Goal: Transaction & Acquisition: Obtain resource

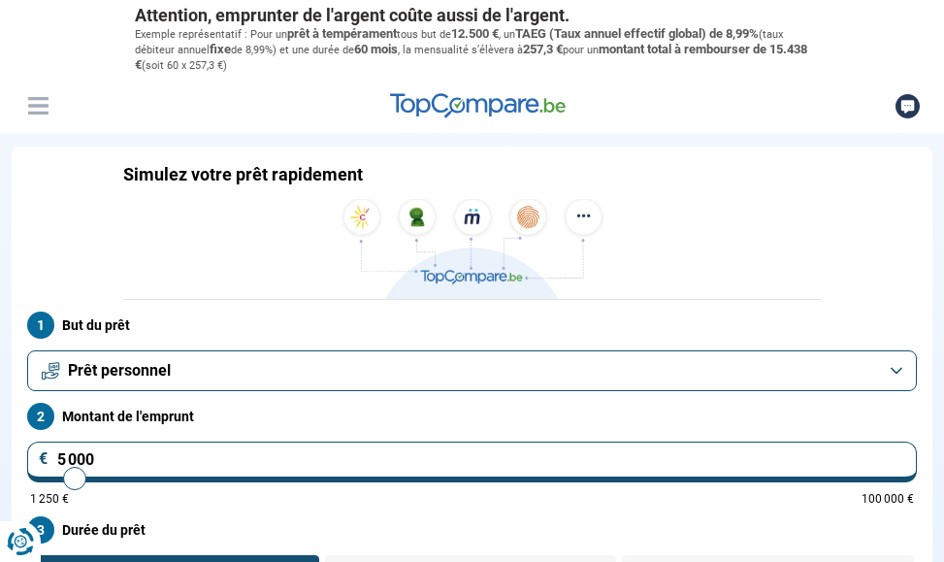
type input "4 500"
type input "4500"
type input "3 750"
type input "3750"
type input "3 500"
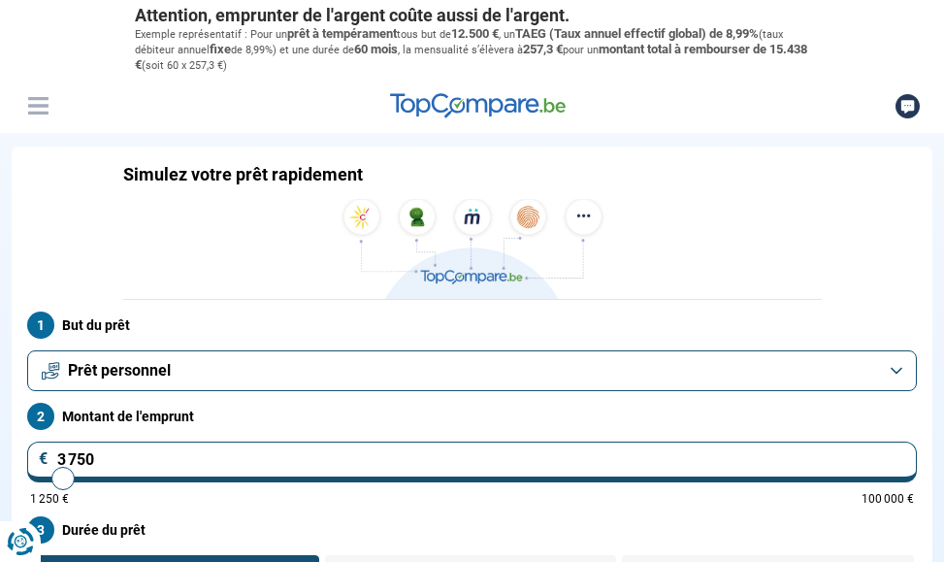
type input "3500"
type input "3 250"
type input "3250"
type input "3 000"
type input "3000"
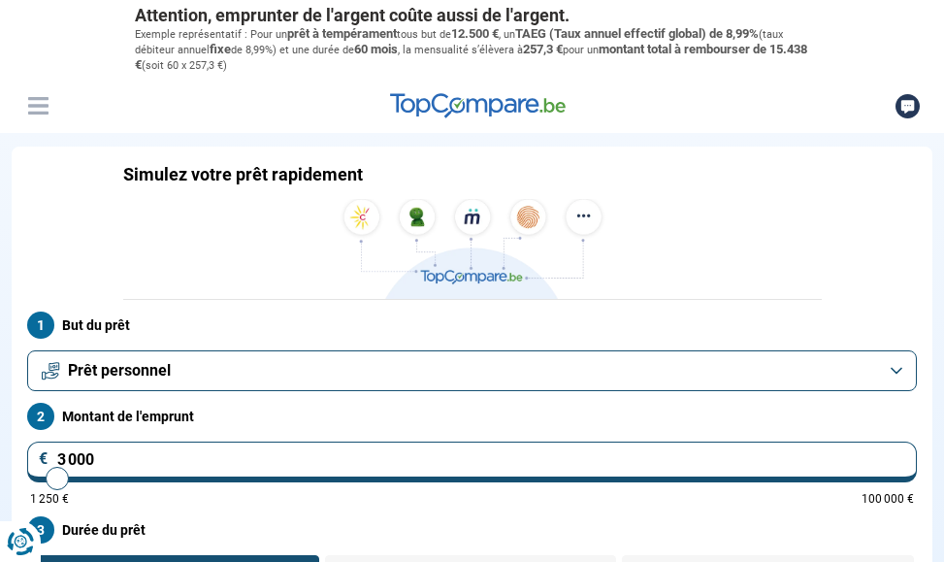
type input "2 750"
type input "2750"
type input "2 500"
type input "2500"
type input "2 250"
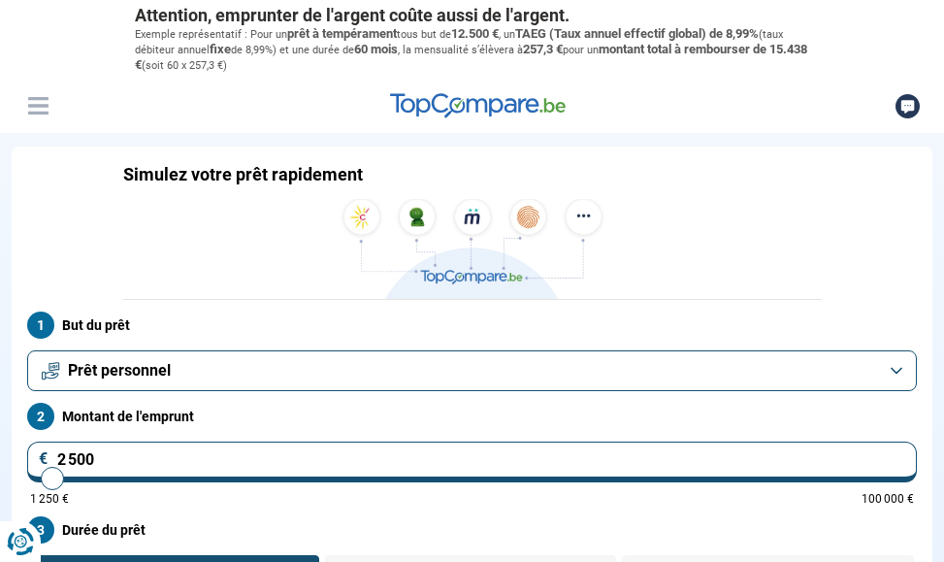
type input "2250"
type input "2 000"
type input "2000"
click at [48, 480] on input "range" at bounding box center [472, 478] width 884 height 4
radio input "true"
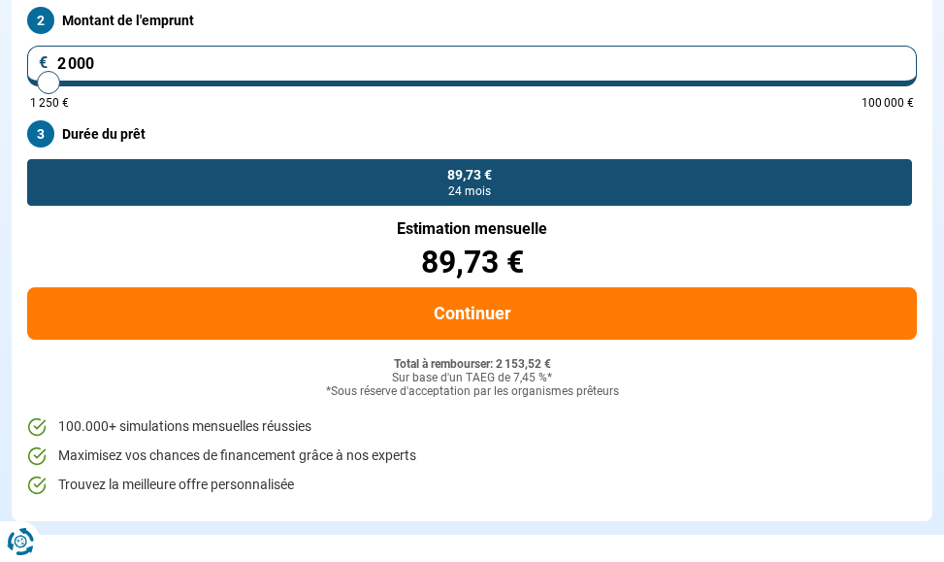
scroll to position [388, 0]
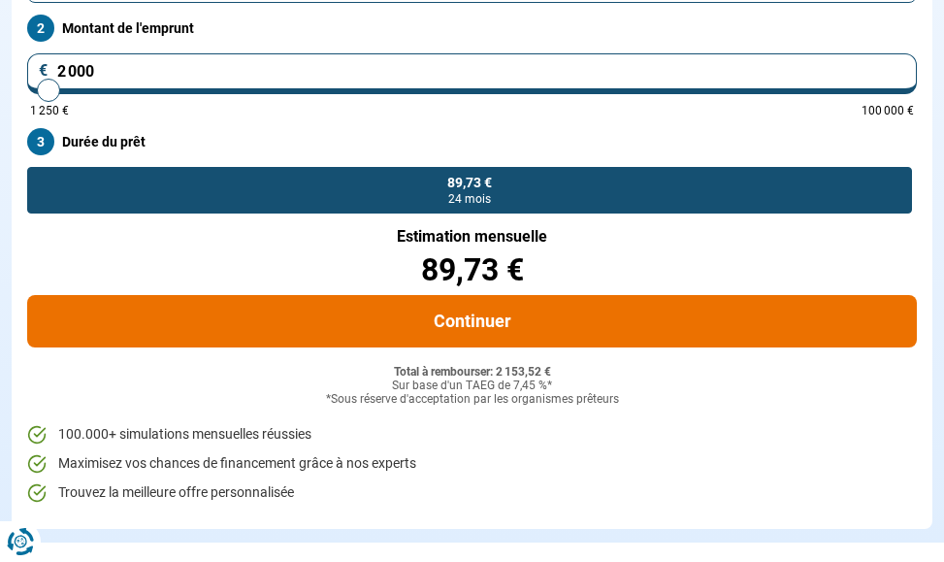
click at [361, 320] on button "Continuer" at bounding box center [472, 321] width 890 height 52
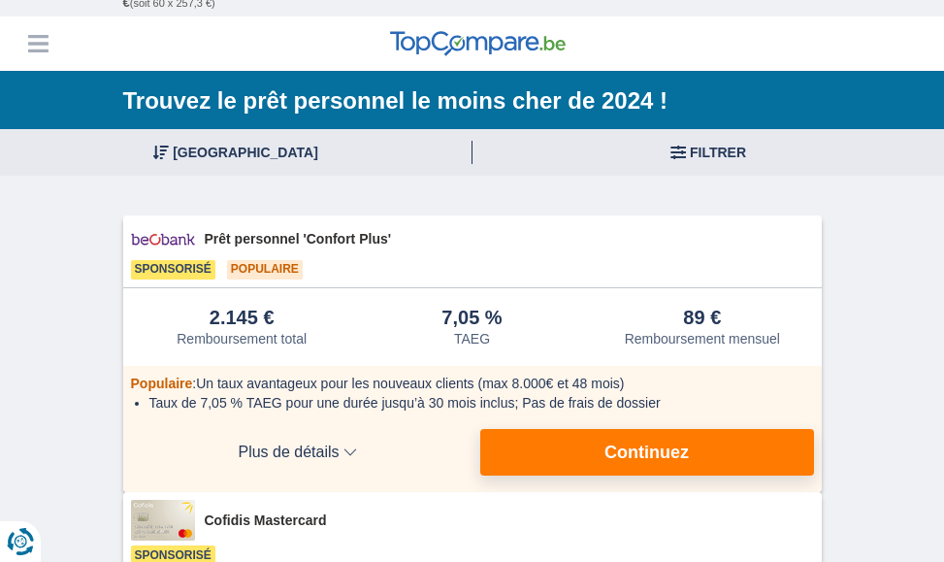
scroll to position [97, 0]
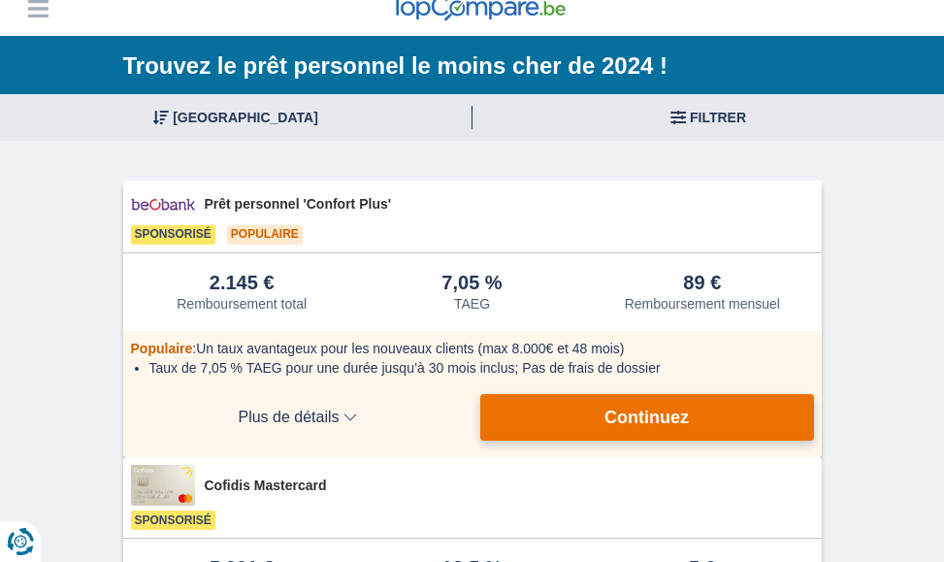
click at [545, 406] on button "Continuez" at bounding box center [647, 417] width 334 height 47
